Goal: Information Seeking & Learning: Learn about a topic

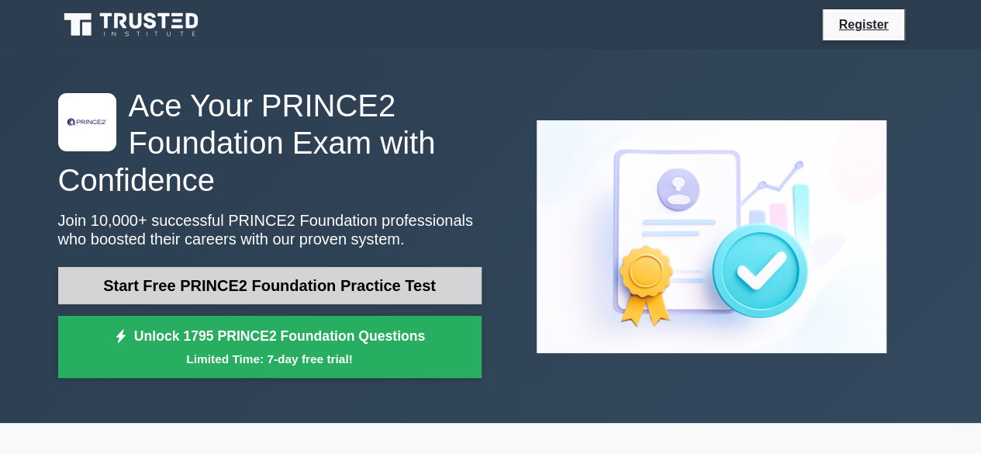
click at [250, 275] on link "Start Free PRINCE2 Foundation Practice Test" at bounding box center [269, 285] width 423 height 37
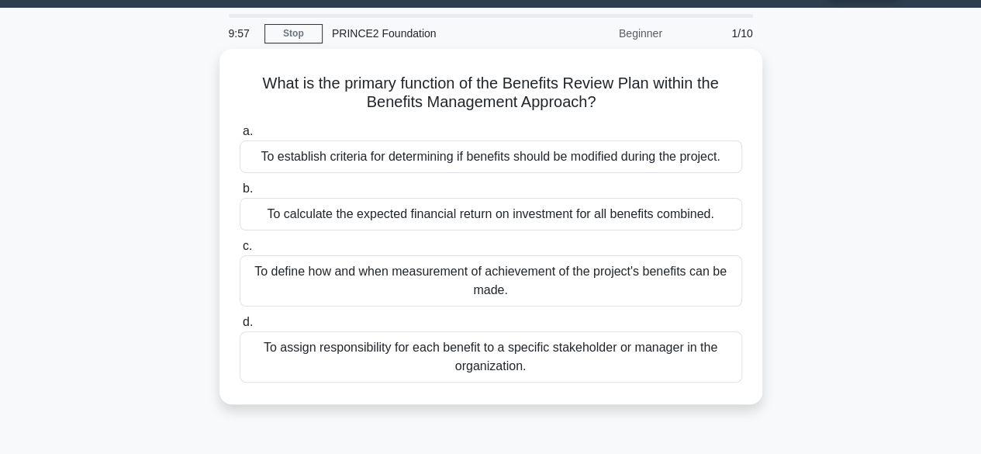
scroll to position [38, 0]
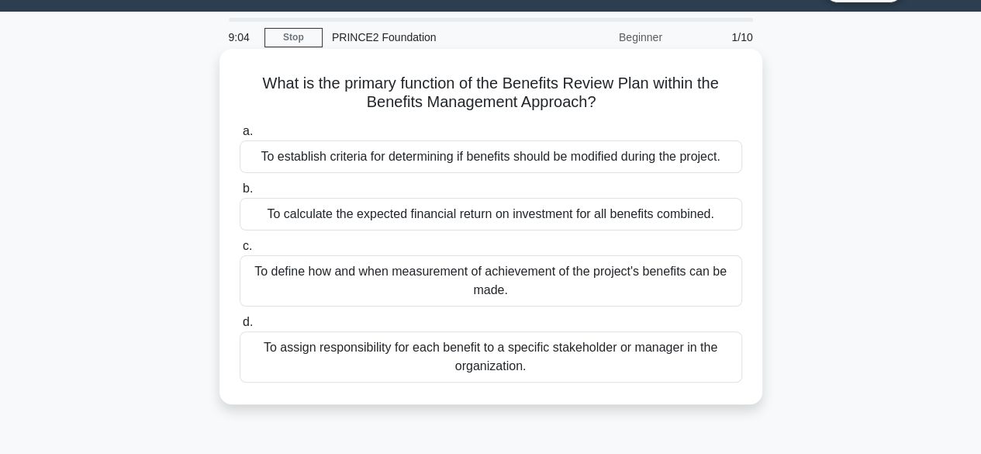
click at [405, 358] on div "To assign responsibility for each benefit to a specific stakeholder or manager …" at bounding box center [491, 356] width 503 height 51
click at [240, 327] on input "d. To assign responsibility for each benefit to a specific stakeholder or manag…" at bounding box center [240, 322] width 0 height 10
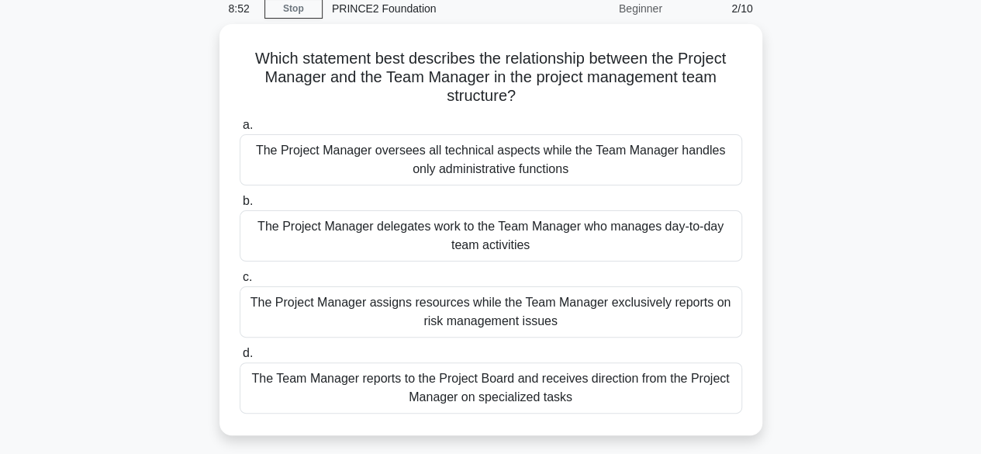
scroll to position [74, 0]
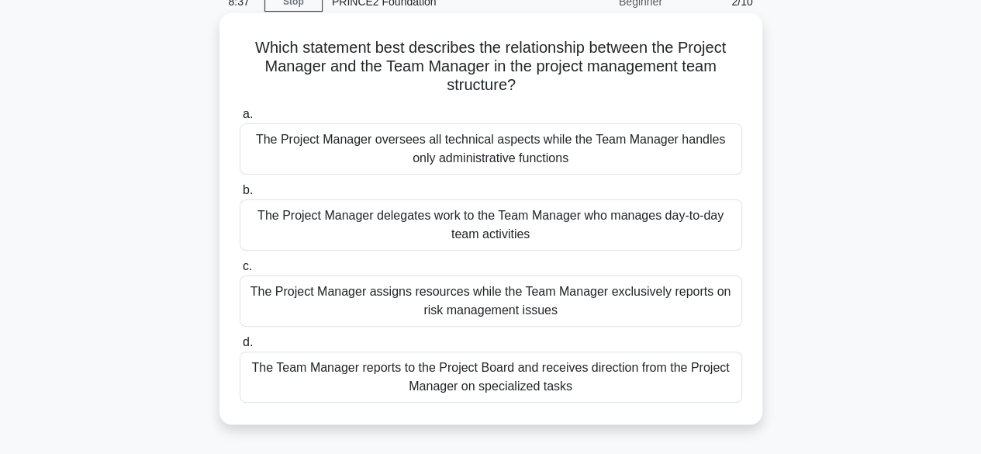
click at [325, 244] on div "The Project Manager delegates work to the Team Manager who manages day-to-day t…" at bounding box center [491, 224] width 503 height 51
click at [240, 195] on input "b. The Project Manager delegates work to the Team Manager who manages day-to-da…" at bounding box center [240, 190] width 0 height 10
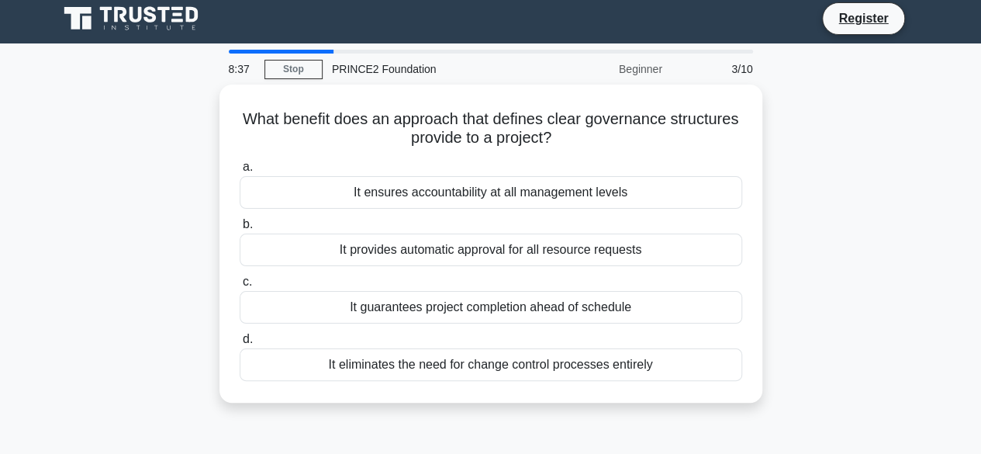
scroll to position [0, 0]
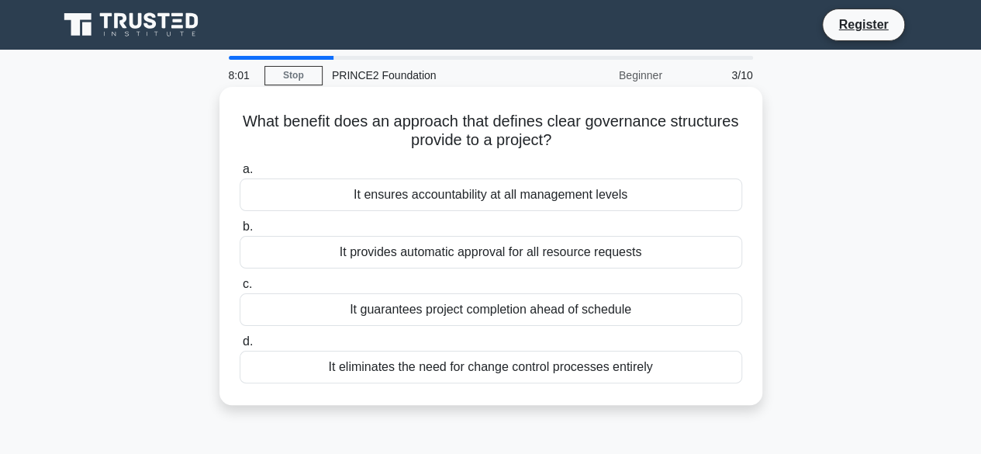
click at [516, 198] on div "It ensures accountability at all management levels" at bounding box center [491, 194] width 503 height 33
click at [240, 174] on input "a. It ensures accountability at all management levels" at bounding box center [240, 169] width 0 height 10
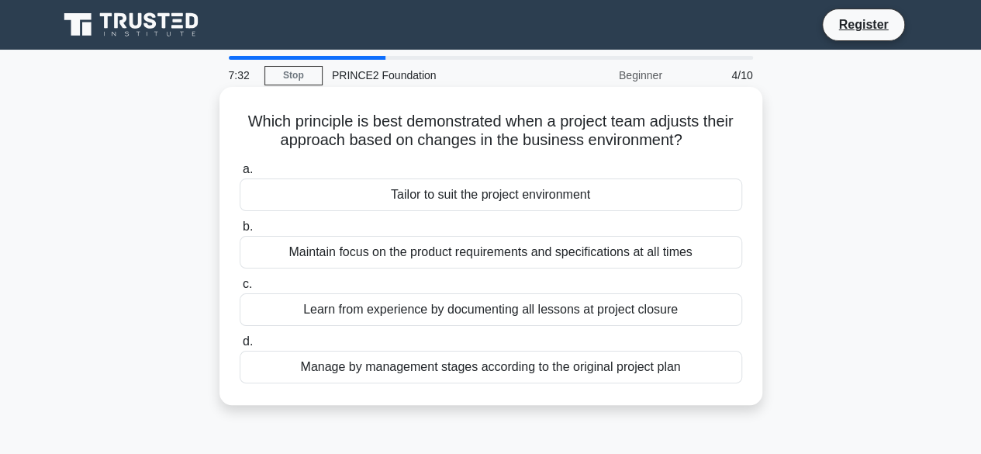
click at [391, 313] on div "Learn from experience by documenting all lessons at project closure" at bounding box center [491, 309] width 503 height 33
click at [240, 289] on input "c. Learn from experience by documenting all lessons at project closure" at bounding box center [240, 284] width 0 height 10
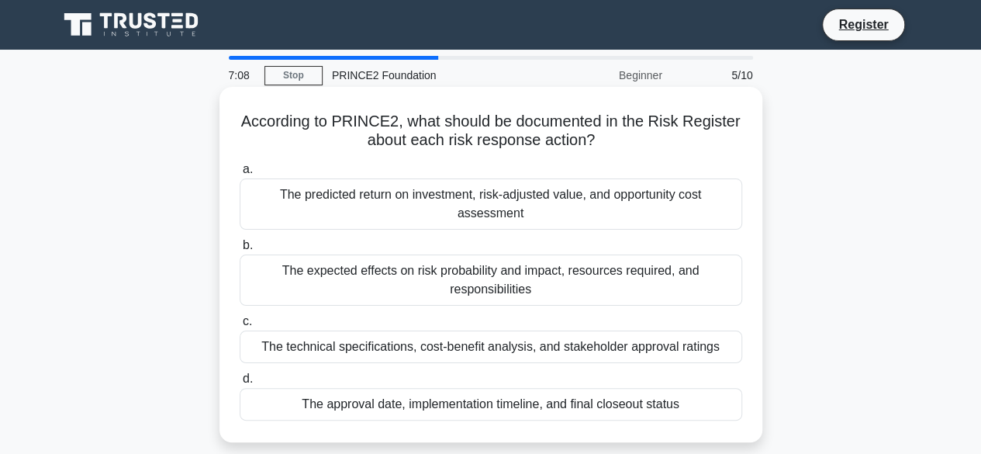
click at [414, 284] on div "The expected effects on risk probability and impact, resources required, and re…" at bounding box center [491, 279] width 503 height 51
click at [240, 250] on input "b. The expected effects on risk probability and impact, resources required, and…" at bounding box center [240, 245] width 0 height 10
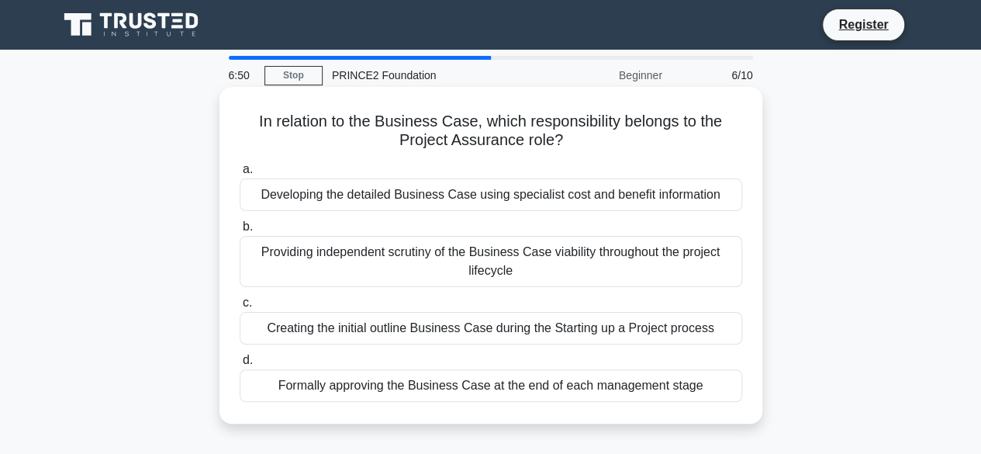
click at [423, 267] on div "Providing independent scrutiny of the Business Case viability throughout the pr…" at bounding box center [491, 261] width 503 height 51
click at [240, 232] on input "b. Providing independent scrutiny of the Business Case viability throughout the…" at bounding box center [240, 227] width 0 height 10
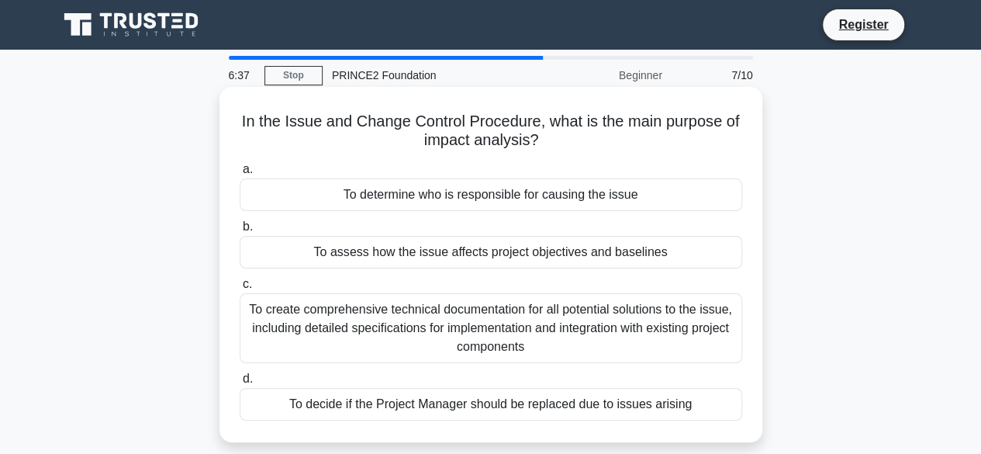
click at [391, 341] on div "To create comprehensive technical documentation for all potential solutions to …" at bounding box center [491, 328] width 503 height 70
click at [240, 289] on input "c. To create comprehensive technical documentation for all potential solutions …" at bounding box center [240, 284] width 0 height 10
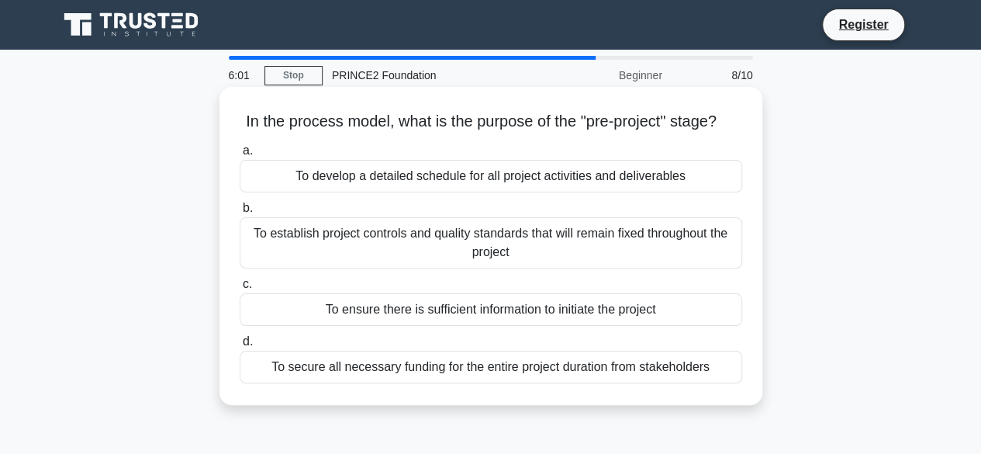
click at [372, 326] on div "To ensure there is sufficient information to initiate the project" at bounding box center [491, 309] width 503 height 33
click at [240, 289] on input "c. To ensure there is sufficient information to initiate the project" at bounding box center [240, 284] width 0 height 10
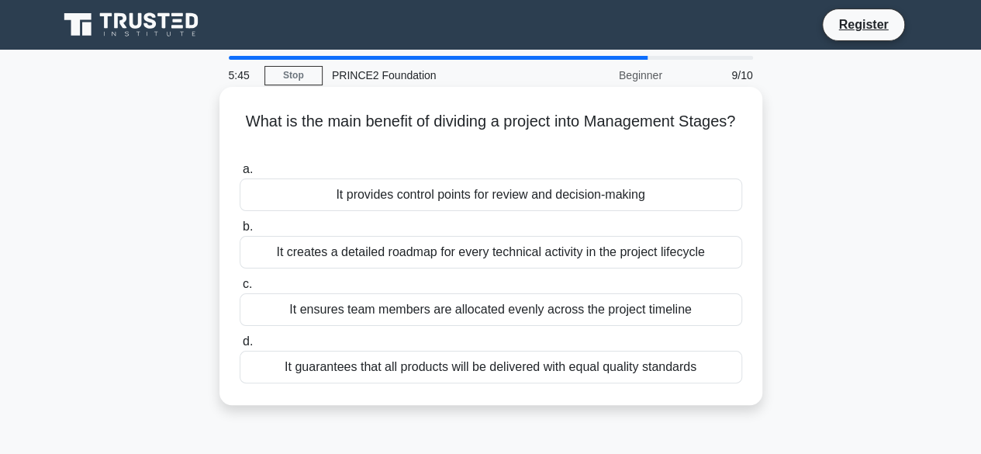
click at [508, 198] on div "It provides control points for review and decision-making" at bounding box center [491, 194] width 503 height 33
click at [240, 174] on input "a. It provides control points for review and decision-making" at bounding box center [240, 169] width 0 height 10
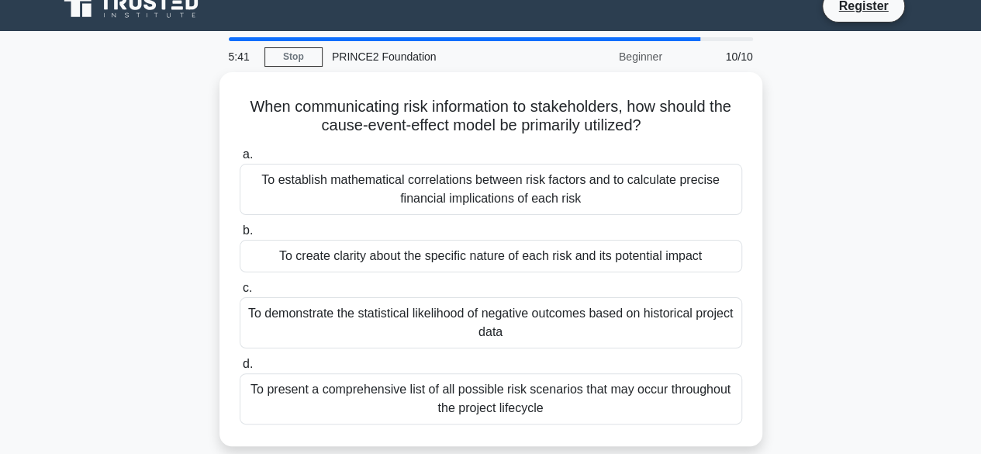
scroll to position [29, 0]
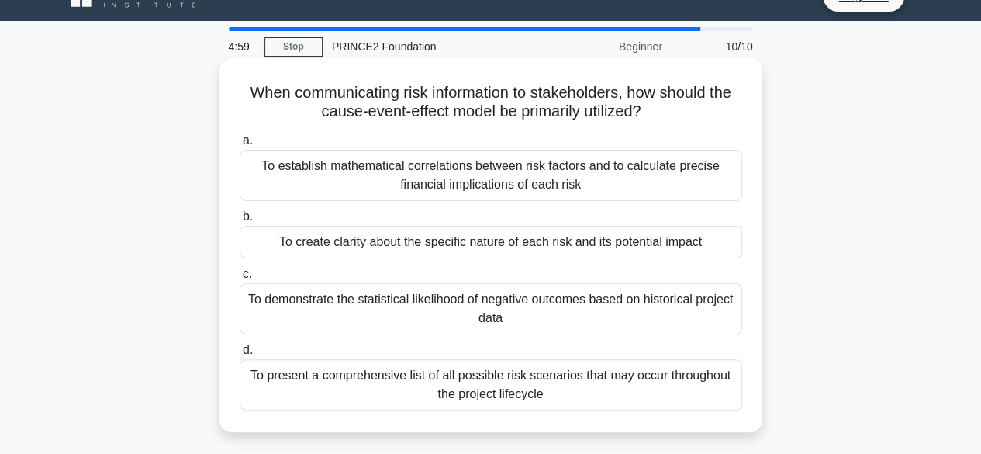
click at [426, 158] on div "To establish mathematical correlations between risk factors and to calculate pr…" at bounding box center [491, 175] width 503 height 51
click at [240, 146] on input "a. To establish mathematical correlations between risk factors and to calculate…" at bounding box center [240, 141] width 0 height 10
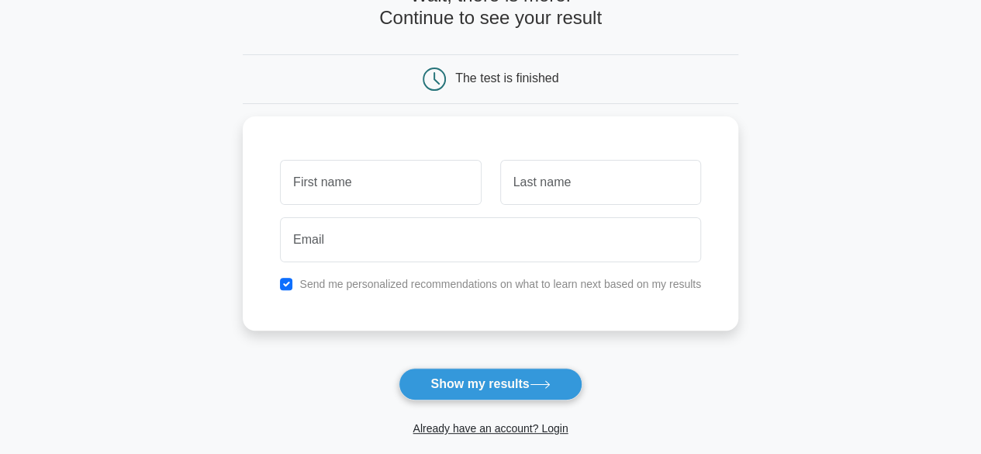
scroll to position [113, 0]
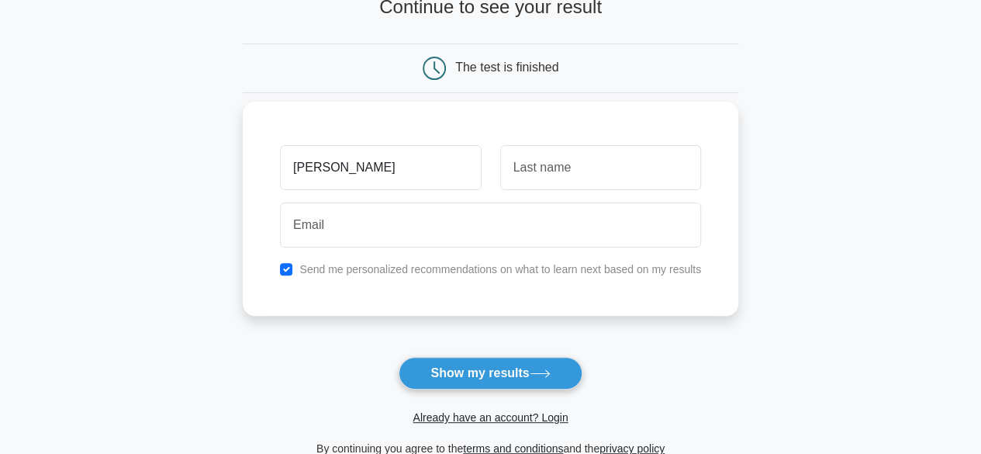
type input "AMAAN"
click at [619, 197] on div at bounding box center [491, 224] width 440 height 57
click at [624, 185] on input "text" at bounding box center [600, 167] width 201 height 45
type input "K"
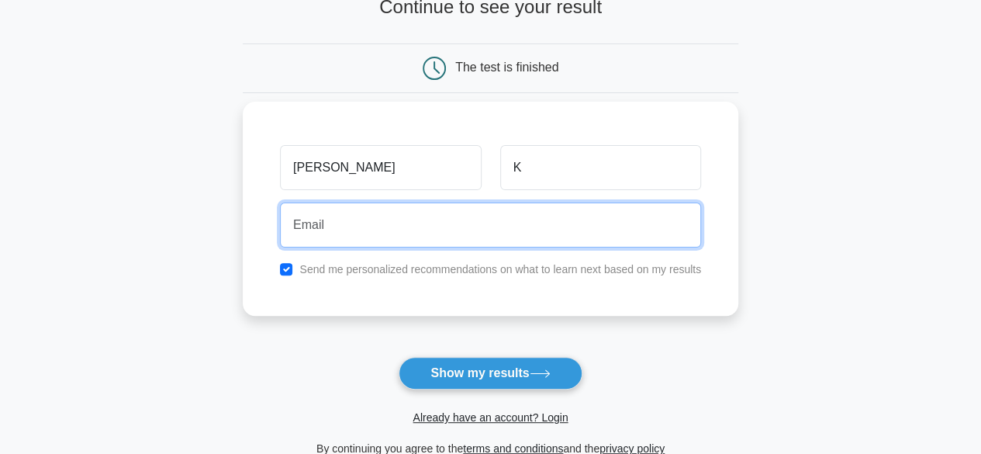
click at [492, 224] on input "email" at bounding box center [490, 224] width 421 height 45
click at [399, 357] on button "Show my results" at bounding box center [490, 373] width 183 height 33
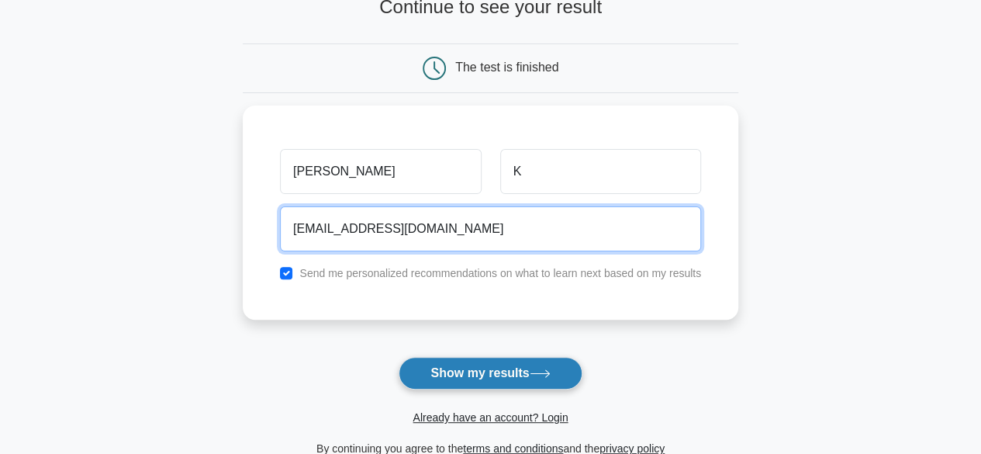
type input "amaan64@outlook.com"
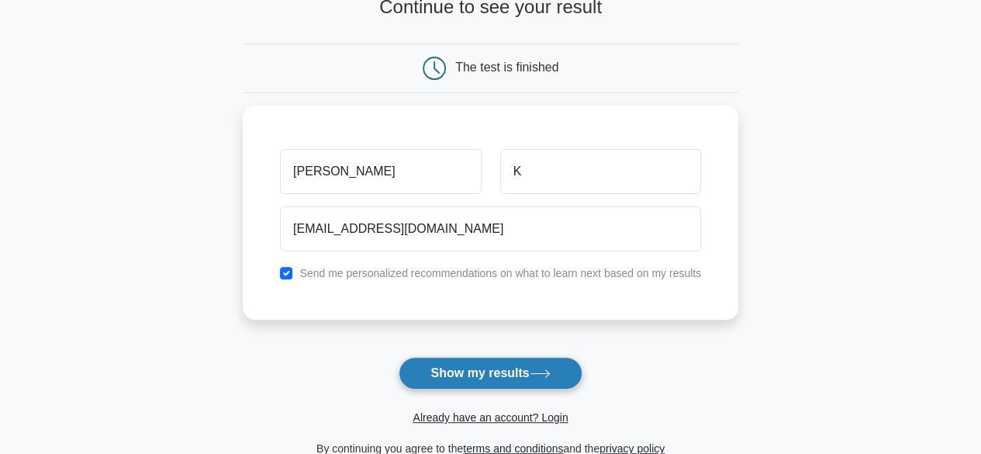
click at [476, 368] on button "Show my results" at bounding box center [490, 373] width 183 height 33
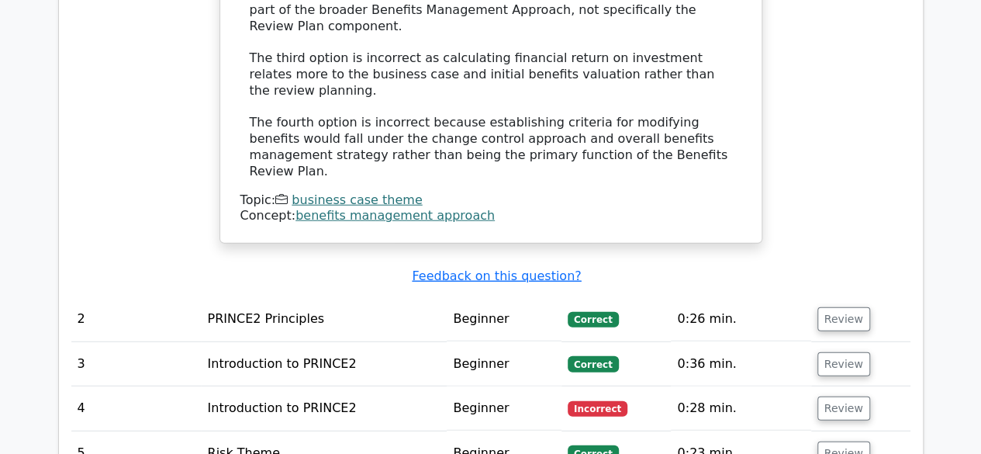
scroll to position [1985, 0]
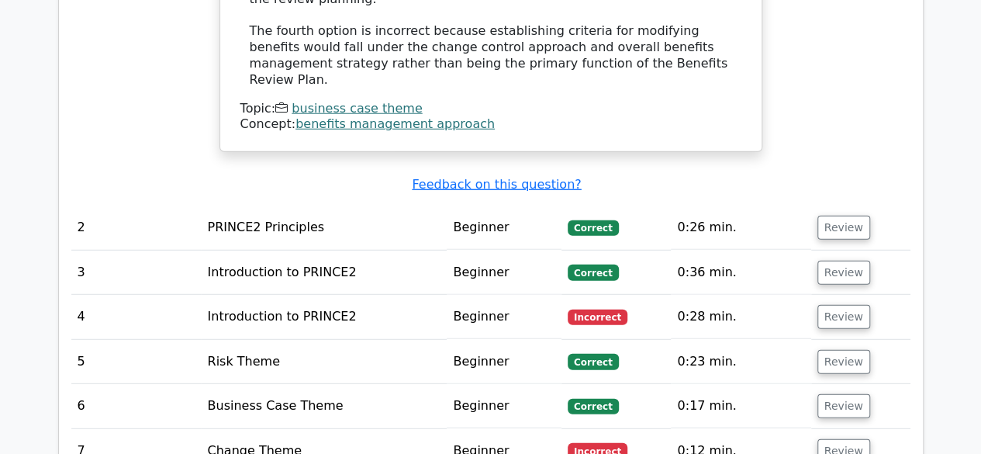
click at [602, 309] on span "Incorrect" at bounding box center [598, 317] width 60 height 16
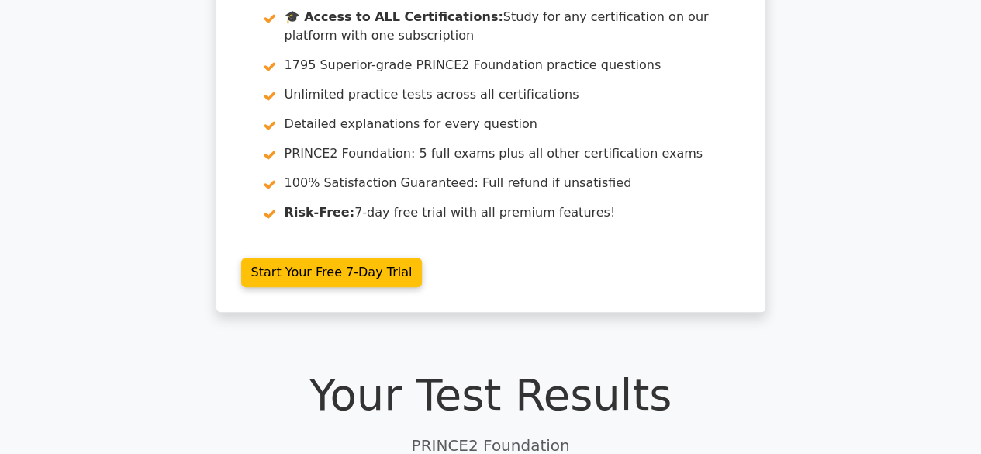
scroll to position [0, 0]
